Goal: Transaction & Acquisition: Purchase product/service

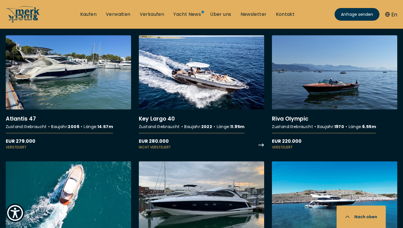
scroll to position [797, 0]
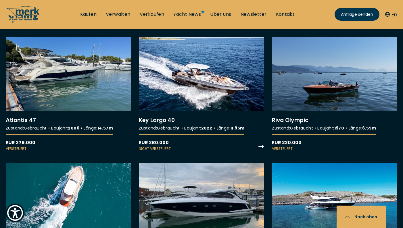
click at [209, 76] on link "More details about Key Largo 40" at bounding box center [201, 94] width 125 height 115
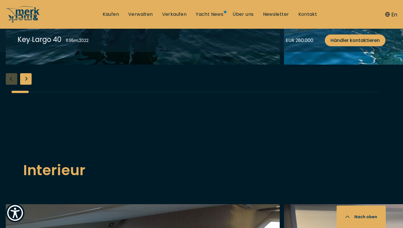
scroll to position [761, 0]
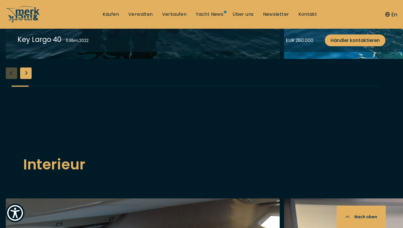
click at [28, 79] on div "Next slide" at bounding box center [26, 74] width 12 height 12
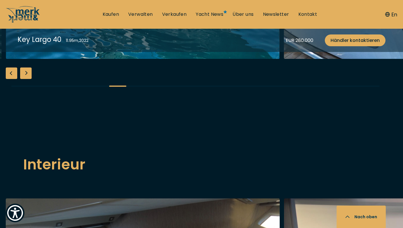
click at [28, 79] on div "Next slide" at bounding box center [26, 74] width 12 height 12
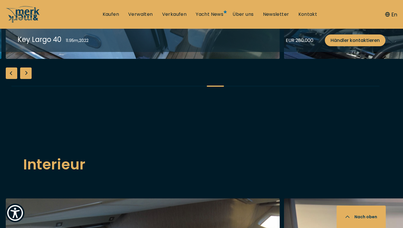
click at [28, 79] on div "Next slide" at bounding box center [26, 74] width 12 height 12
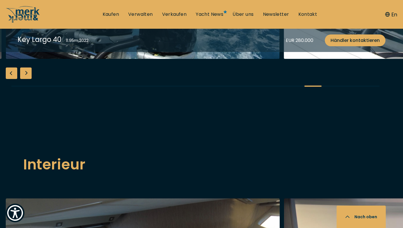
click at [28, 79] on div "Next slide" at bounding box center [26, 74] width 12 height 12
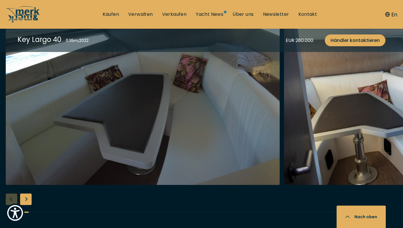
scroll to position [1083, 0]
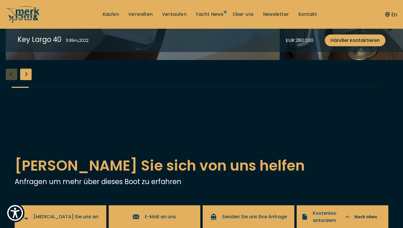
click at [29, 80] on div "Next slide" at bounding box center [26, 75] width 12 height 12
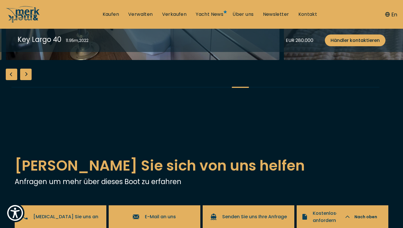
click at [29, 80] on div "Next slide" at bounding box center [26, 75] width 12 height 12
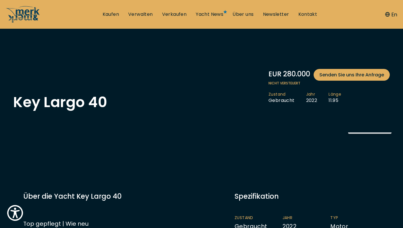
scroll to position [0, 0]
